Goal: Check status: Check status

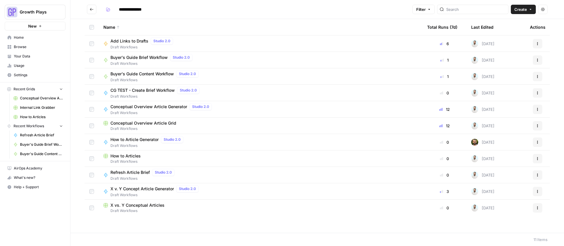
click at [147, 73] on span "Buyer's Guide Content Workflow" at bounding box center [141, 74] width 63 height 6
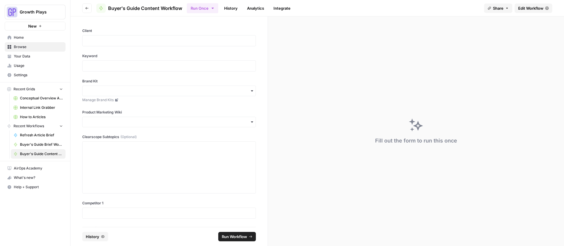
click at [232, 8] on link "History" at bounding box center [230, 8] width 21 height 9
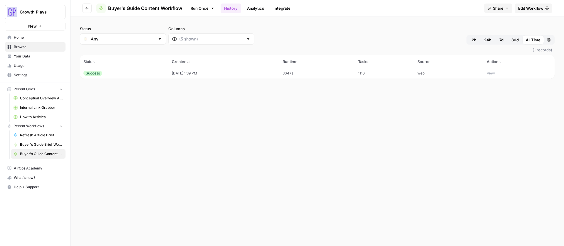
click at [316, 73] on td "3047s" at bounding box center [316, 73] width 75 height 11
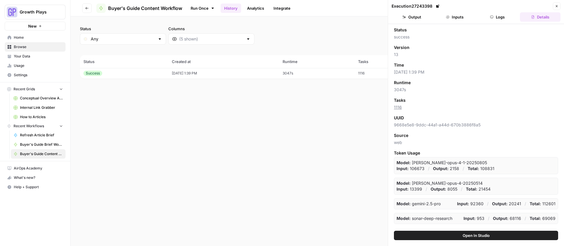
click at [501, 17] on button "Logs" at bounding box center [497, 16] width 41 height 9
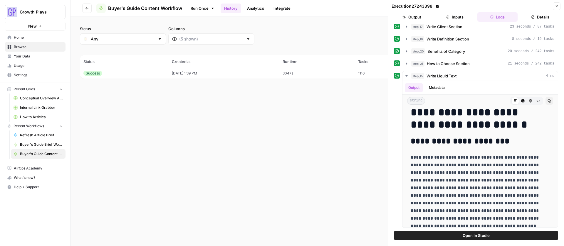
scroll to position [496, 0]
